Goal: Check status: Check status

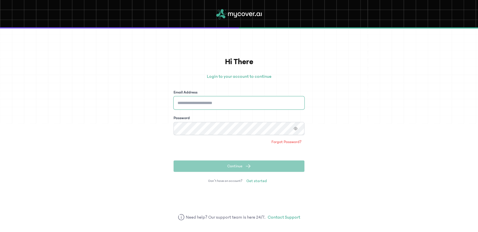
type input "**********"
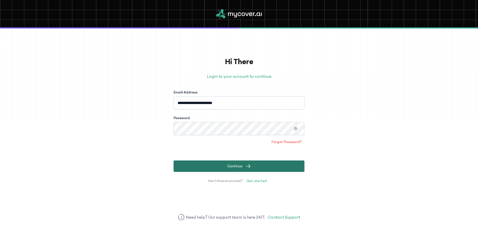
click at [269, 167] on button "Continue" at bounding box center [239, 165] width 131 height 11
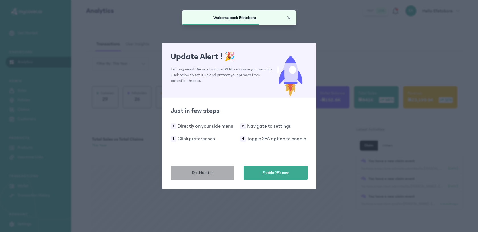
click at [207, 170] on span "Do this later" at bounding box center [202, 173] width 21 height 6
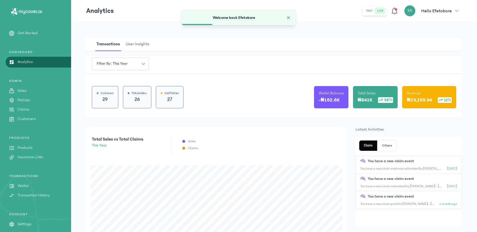
click at [28, 107] on p "Claims" at bounding box center [24, 109] width 12 height 6
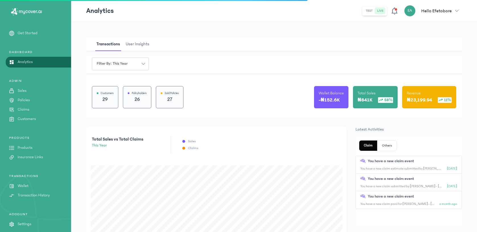
click at [27, 108] on p "Claims" at bounding box center [24, 109] width 12 height 6
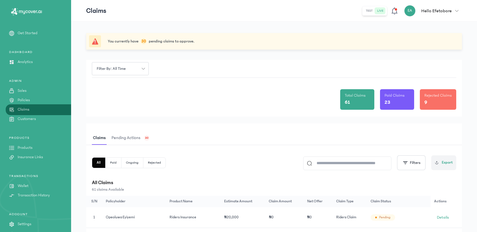
click at [141, 138] on span "Pending actions" at bounding box center [125, 137] width 31 height 13
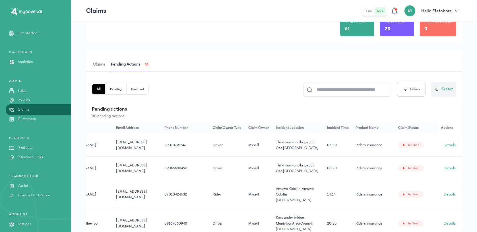
scroll to position [44, 0]
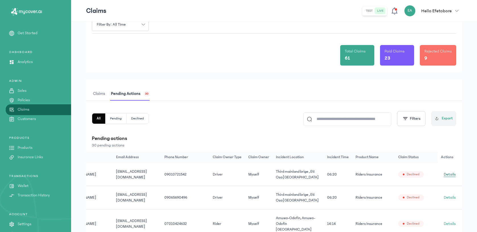
click at [454, 173] on span "Details" at bounding box center [450, 174] width 12 height 6
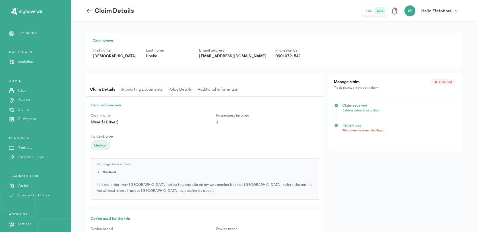
click at [193, 88] on button "Policy details" at bounding box center [181, 89] width 29 height 13
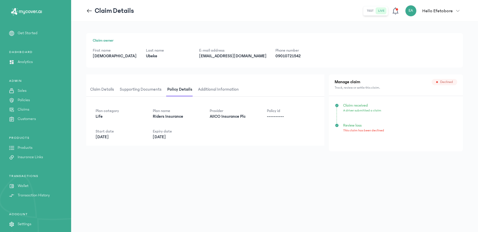
click at [110, 91] on span "Claim details" at bounding box center [102, 89] width 26 height 13
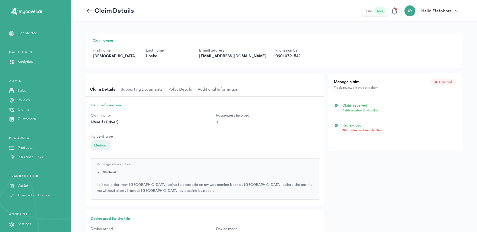
click at [91, 11] on icon at bounding box center [89, 11] width 6 height 6
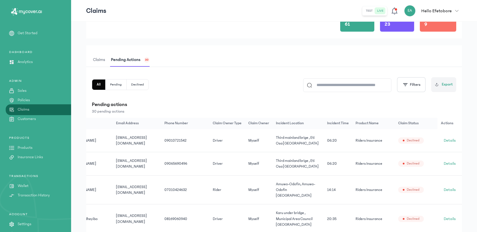
scroll to position [0, 53]
